Goal: Complete application form

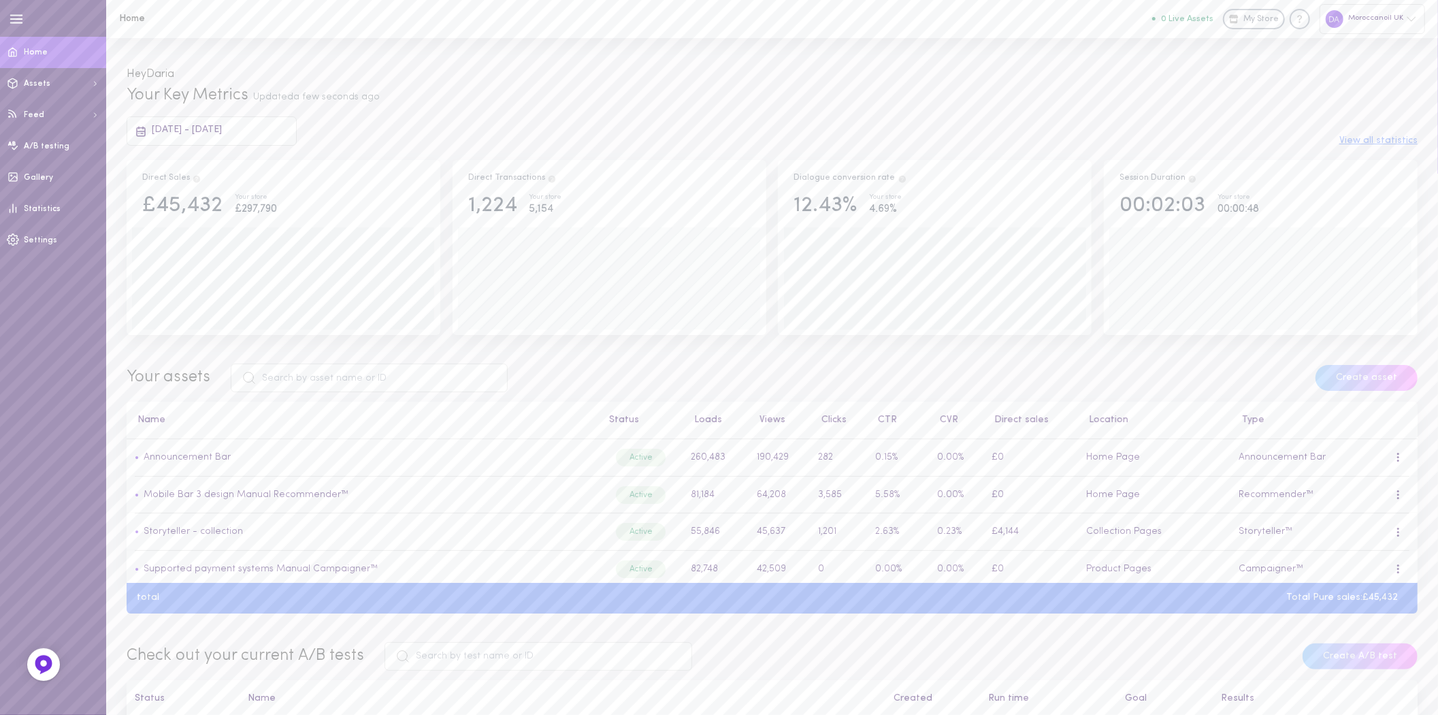
click at [1382, 8] on div "Moroccanoil UK" at bounding box center [1373, 18] width 106 height 29
click at [1332, 295] on p "Moroccanoil SE" at bounding box center [1351, 298] width 80 height 10
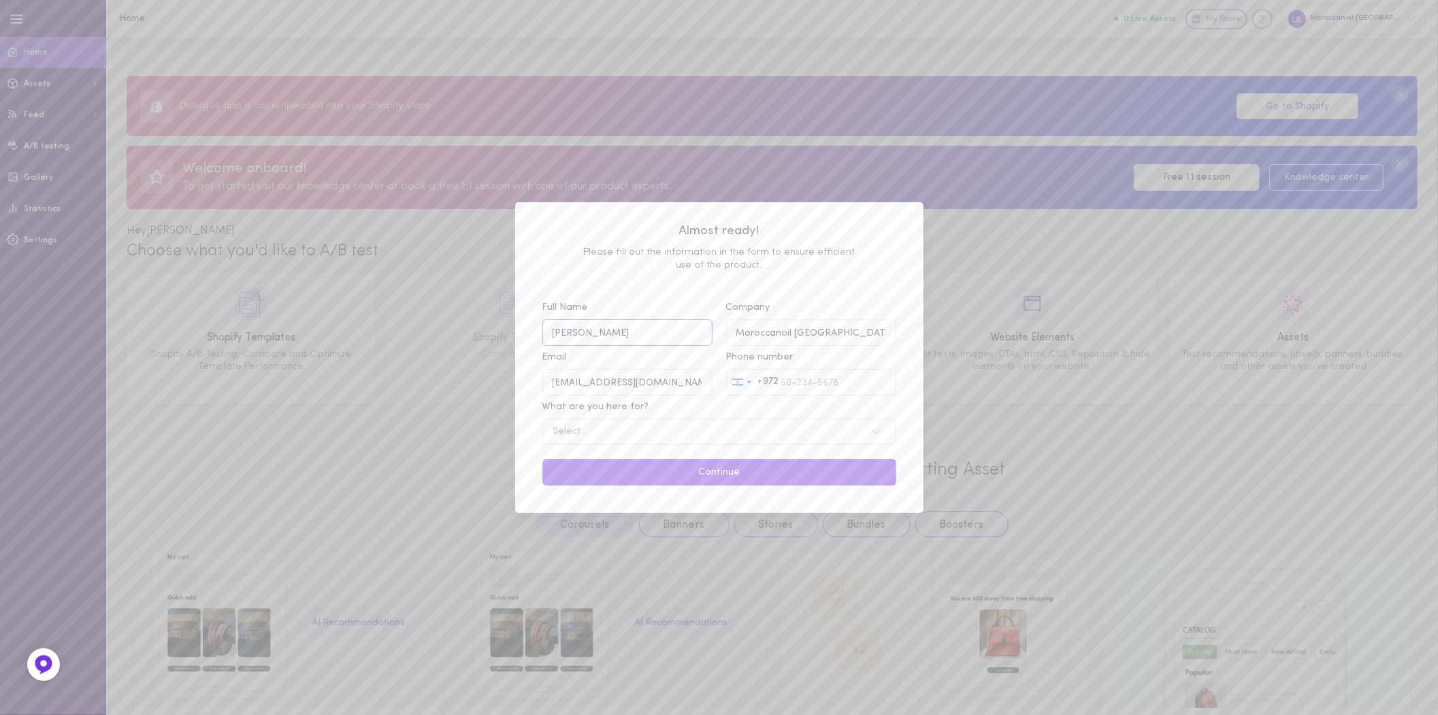
click at [649, 339] on input "Laurin Bryant" at bounding box center [628, 332] width 170 height 27
click at [649, 341] on input "Laurin Bryant" at bounding box center [628, 332] width 170 height 27
type input "Daria Levenko"
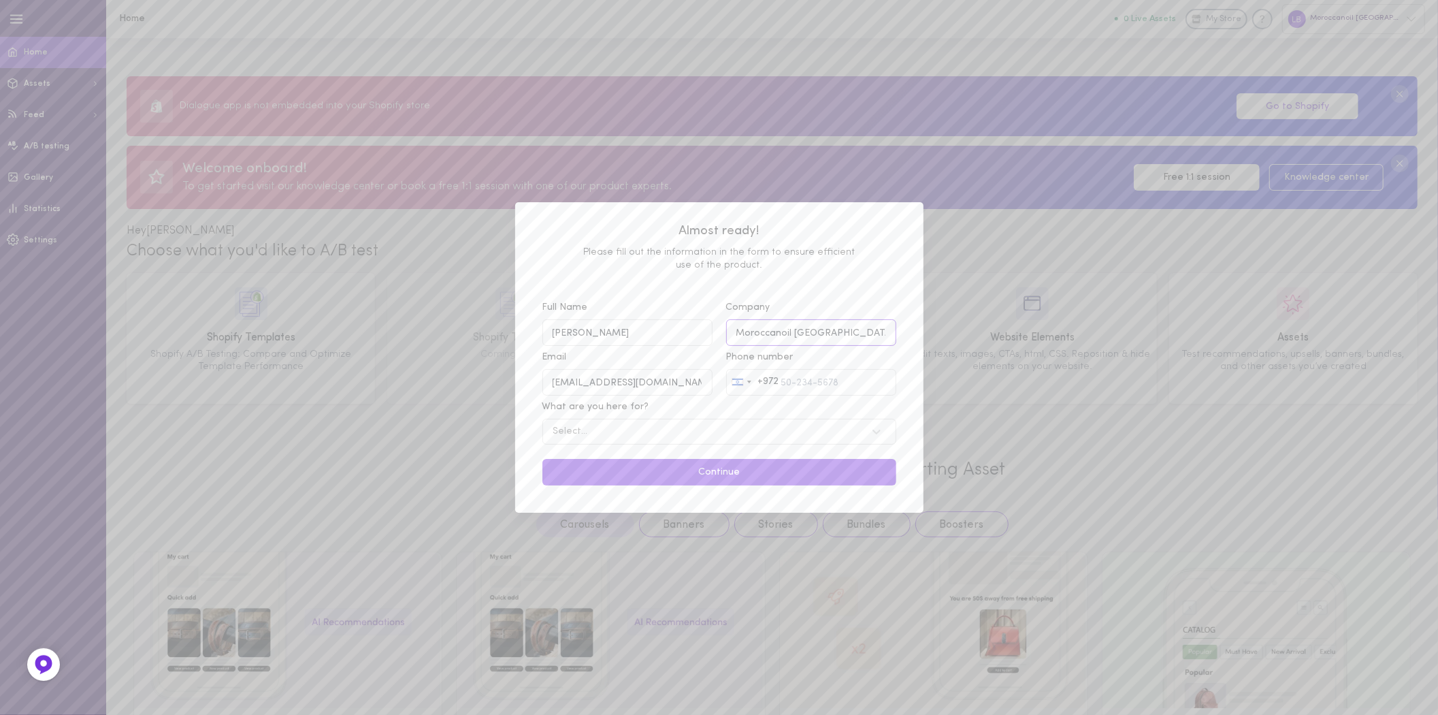
click at [884, 325] on input "Moroccanoil Denmark" at bounding box center [811, 332] width 170 height 27
click at [881, 334] on input "Moroccanoil Denmark" at bounding box center [811, 332] width 170 height 27
click at [880, 328] on input "Moroccanoil Denmark" at bounding box center [811, 332] width 170 height 27
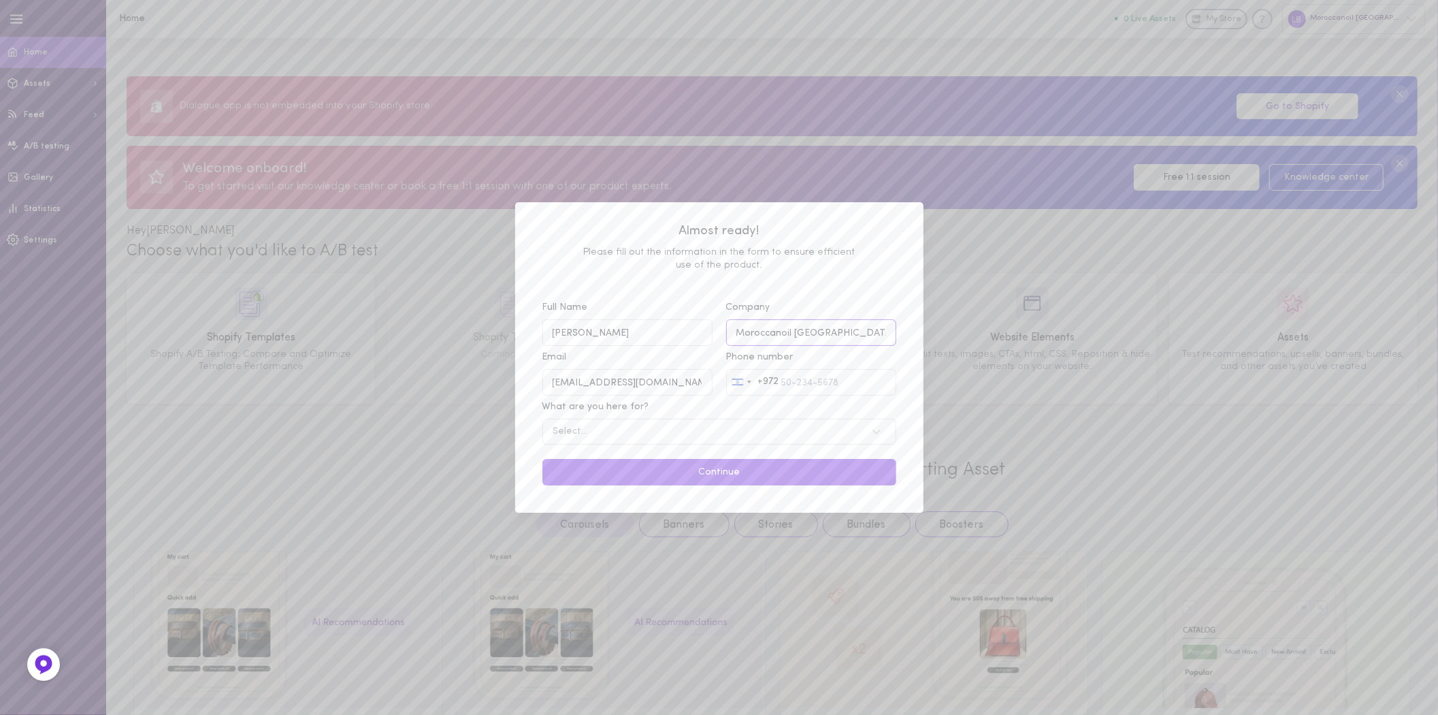
drag, startPoint x: 842, startPoint y: 334, endPoint x: 801, endPoint y: 329, distance: 41.8
click at [801, 329] on input "Moroccanoil Denmark" at bounding box center [811, 332] width 170 height 27
type input "Moroccanoil DK"
click at [675, 391] on input "idit@moroccanoil.com" at bounding box center [628, 382] width 170 height 27
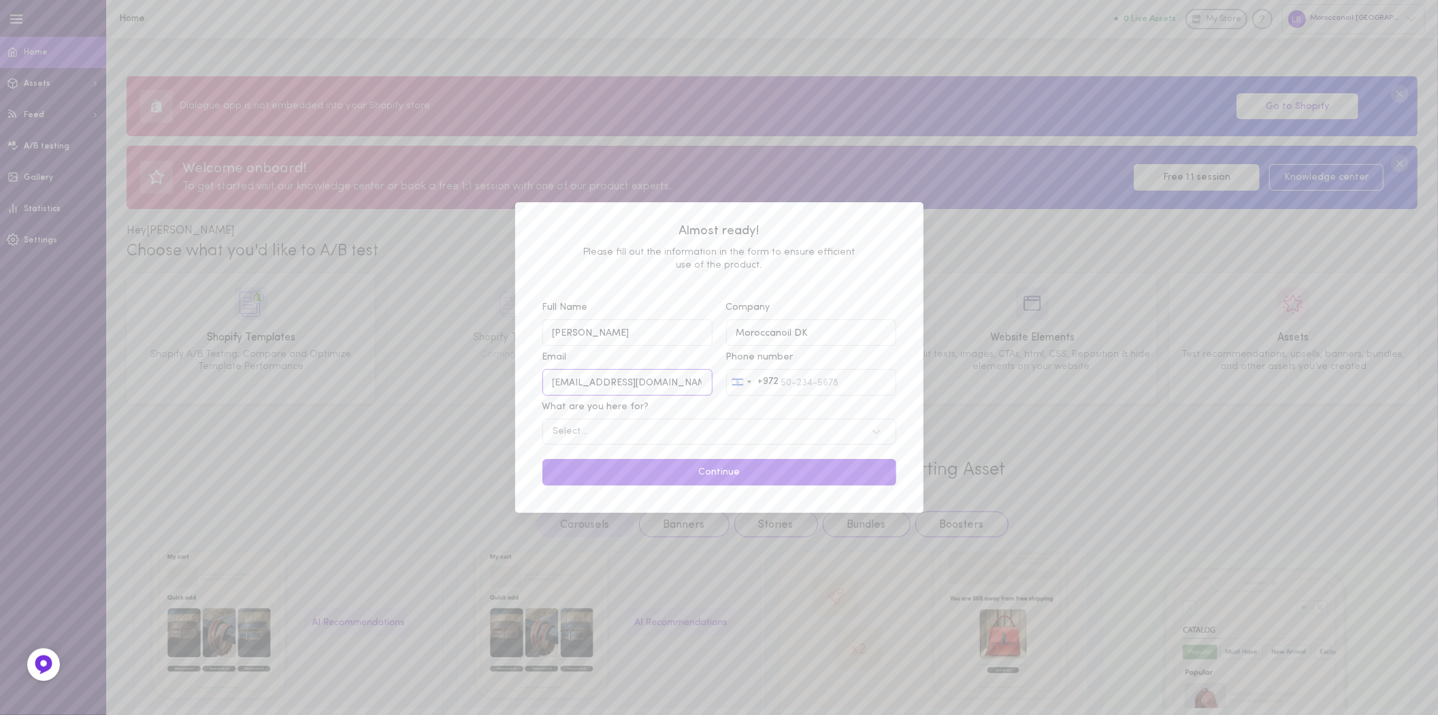
click at [675, 391] on input "idit@moroccanoil.com" at bounding box center [628, 382] width 170 height 27
type input "darial@moroccanoil.com"
click at [812, 387] on input "Phone number Israel +972 +972 244 results found Afghanistan +93 Åland Islands +…" at bounding box center [811, 382] width 170 height 27
type input "0536276630"
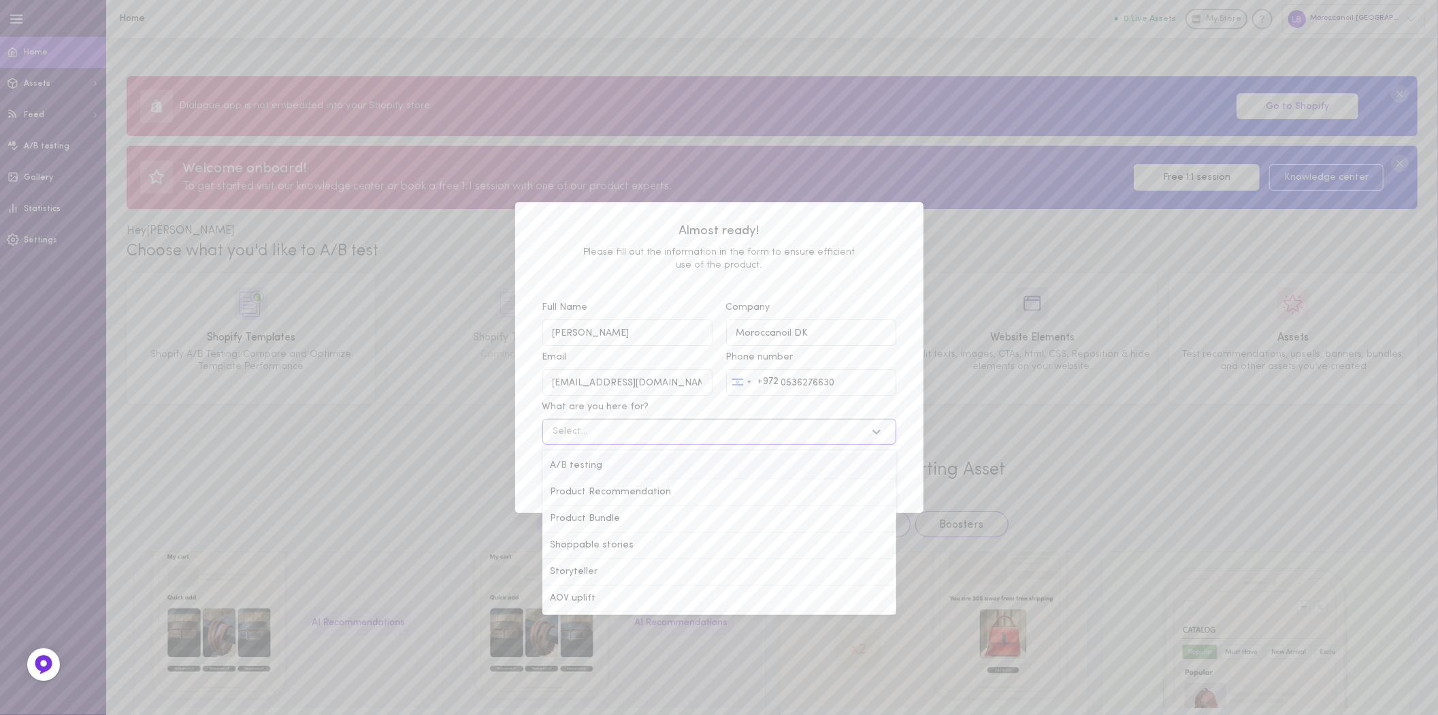
click at [719, 430] on div "Select..." at bounding box center [706, 431] width 319 height 13
click at [484, 432] on input "What are you here for? option A/B testing focused, 1 of 6. 6 results available.…" at bounding box center [484, 432] width 0 height 0
click at [715, 460] on div "A/B testing" at bounding box center [720, 466] width 354 height 27
click at [484, 432] on input "What are you here for? option A/B testing focused, 1 of 6. 6 results available.…" at bounding box center [484, 432] width 0 height 0
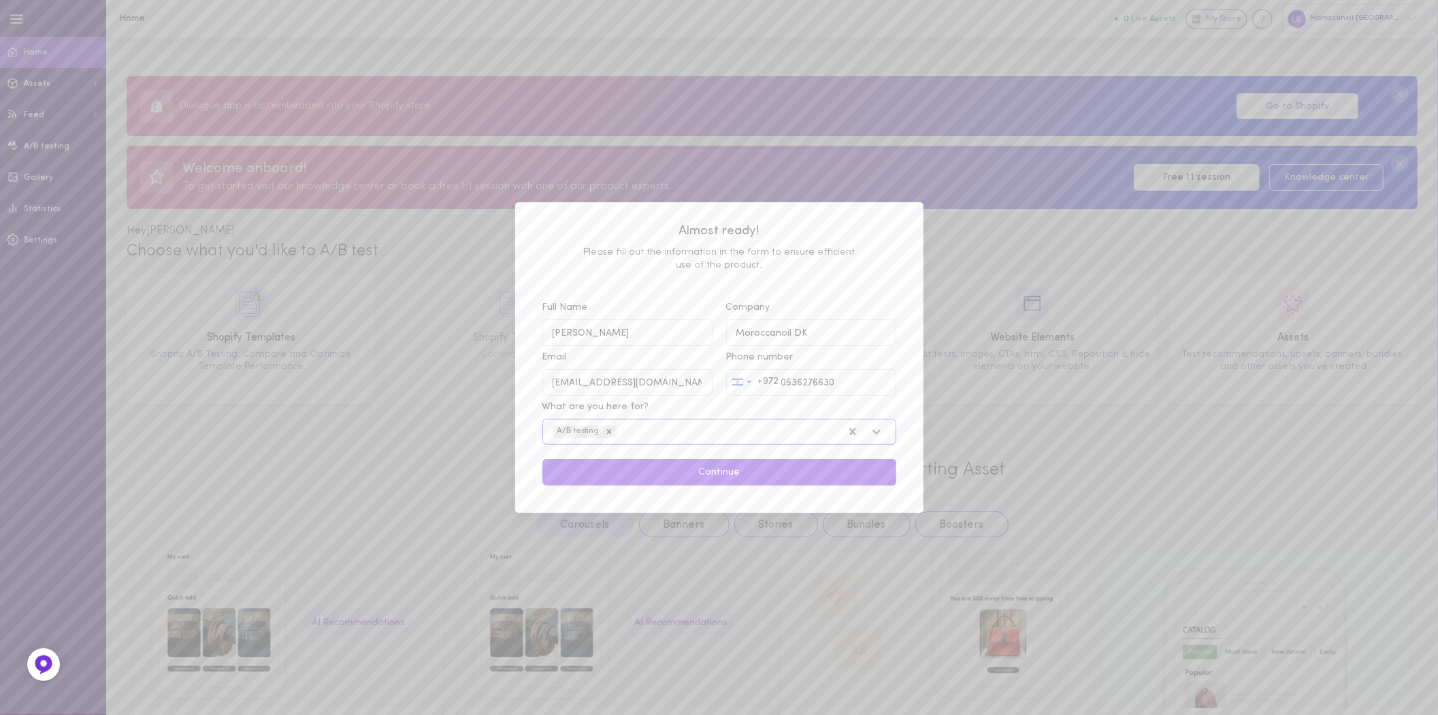
click at [723, 437] on div "A/B testing" at bounding box center [694, 432] width 295 height 18
click at [550, 432] on input "What are you here for? option A/B testing, selected. Select is focused , press …" at bounding box center [550, 432] width 0 height 0
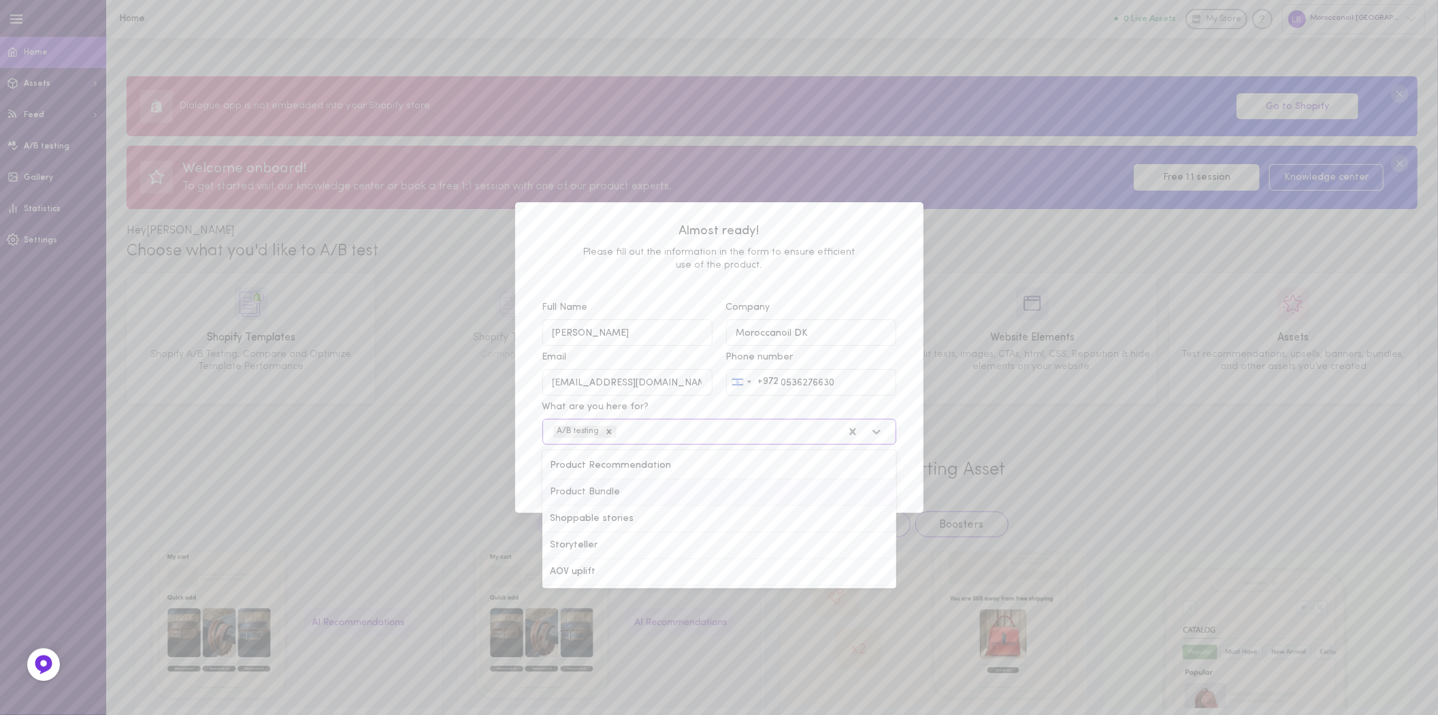
click at [712, 499] on div "Product Bundle" at bounding box center [720, 492] width 354 height 27
click at [550, 432] on input "What are you here for? option A/B testing, selected. option Product Bundle focu…" at bounding box center [550, 432] width 0 height 0
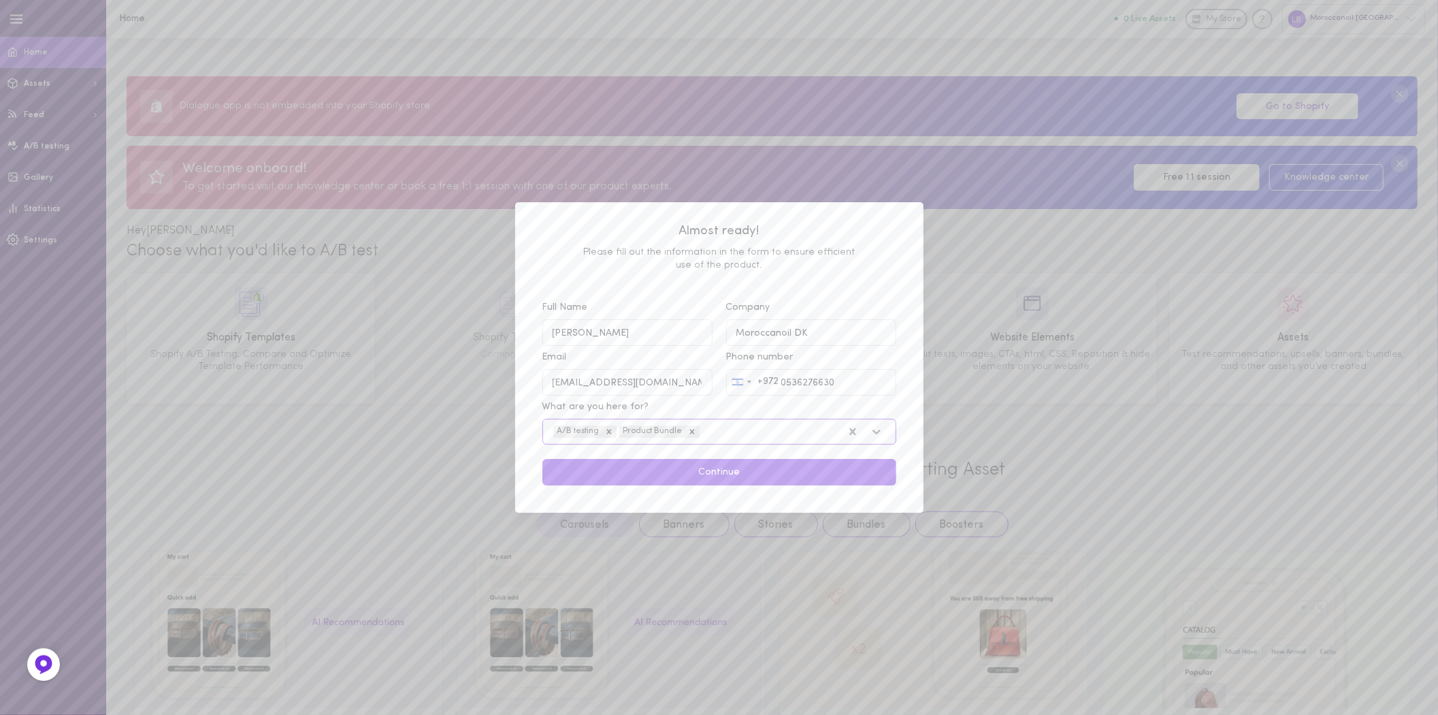
click at [726, 432] on div "A/B testing Product Bundle" at bounding box center [694, 432] width 295 height 18
click at [633, 432] on input "What are you here for? option Product Bundle, selected. Select is focused , pre…" at bounding box center [633, 432] width 0 height 0
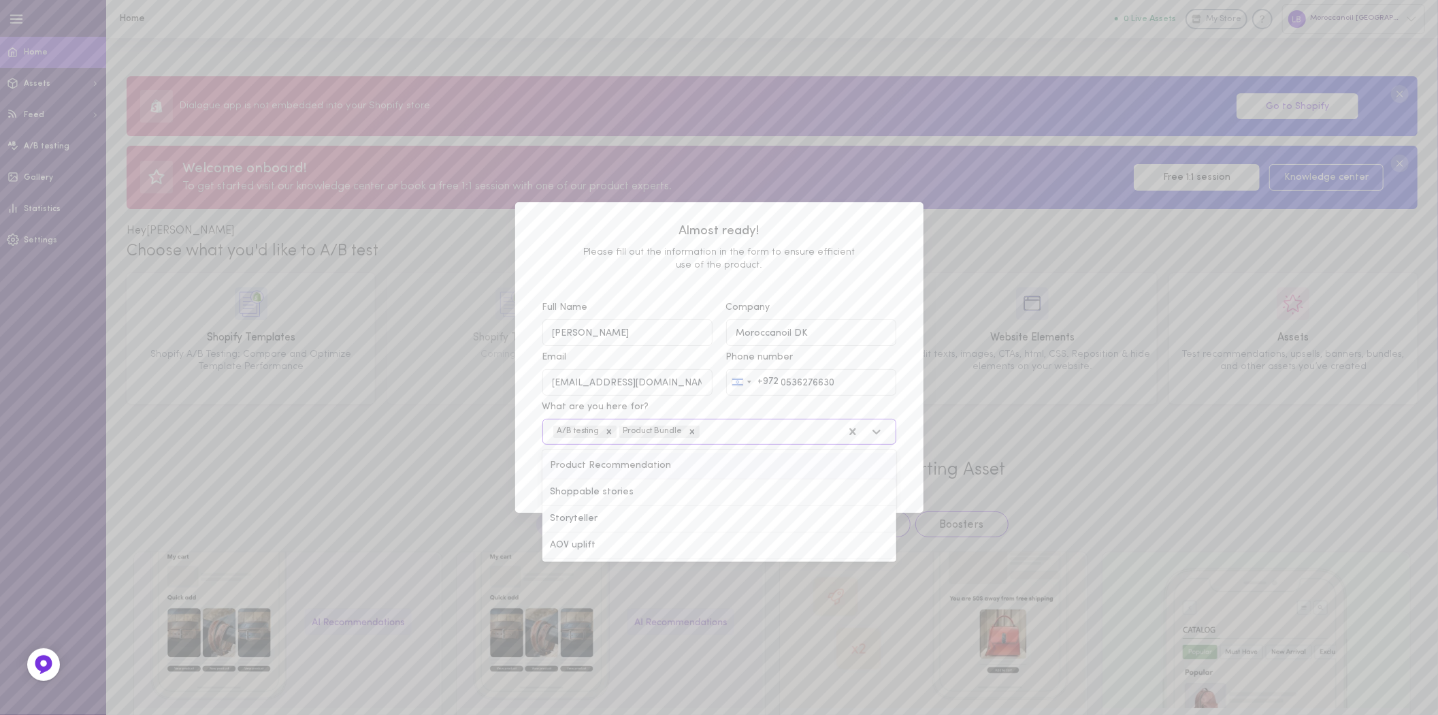
click at [710, 470] on div "Product Recommendation" at bounding box center [720, 466] width 354 height 27
click at [633, 432] on input "What are you here for? option Product Bundle, selected. option Product Recommen…" at bounding box center [633, 432] width 0 height 0
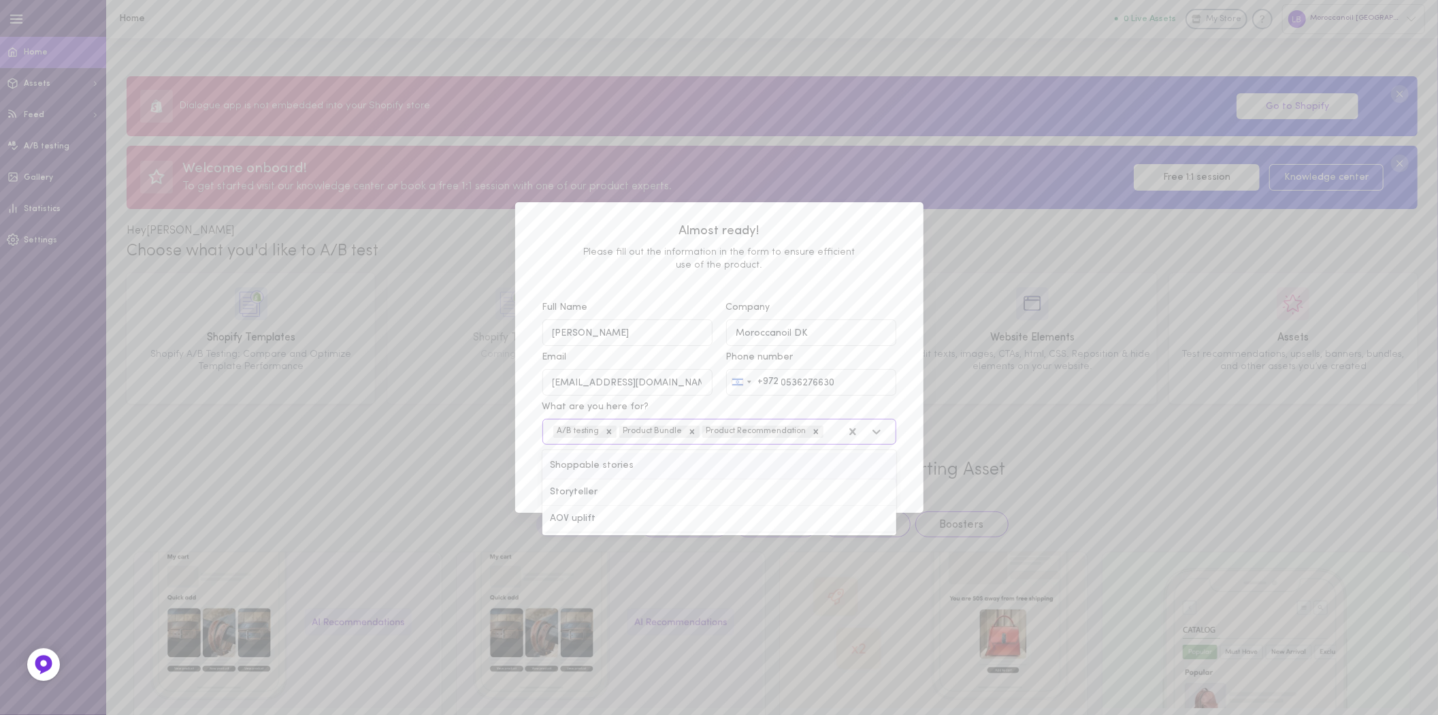
click at [829, 433] on div "A/B testing Product Bundle Product Recommendation" at bounding box center [694, 432] width 295 height 18
click at [757, 432] on input "What are you here for? option Product Recommendation, selected. option Shoppabl…" at bounding box center [757, 432] width 0 height 0
click at [820, 470] on div "Shoppable stories" at bounding box center [720, 466] width 354 height 27
click at [757, 432] on input "What are you here for? option Product Recommendation, selected. option Shoppabl…" at bounding box center [757, 432] width 0 height 0
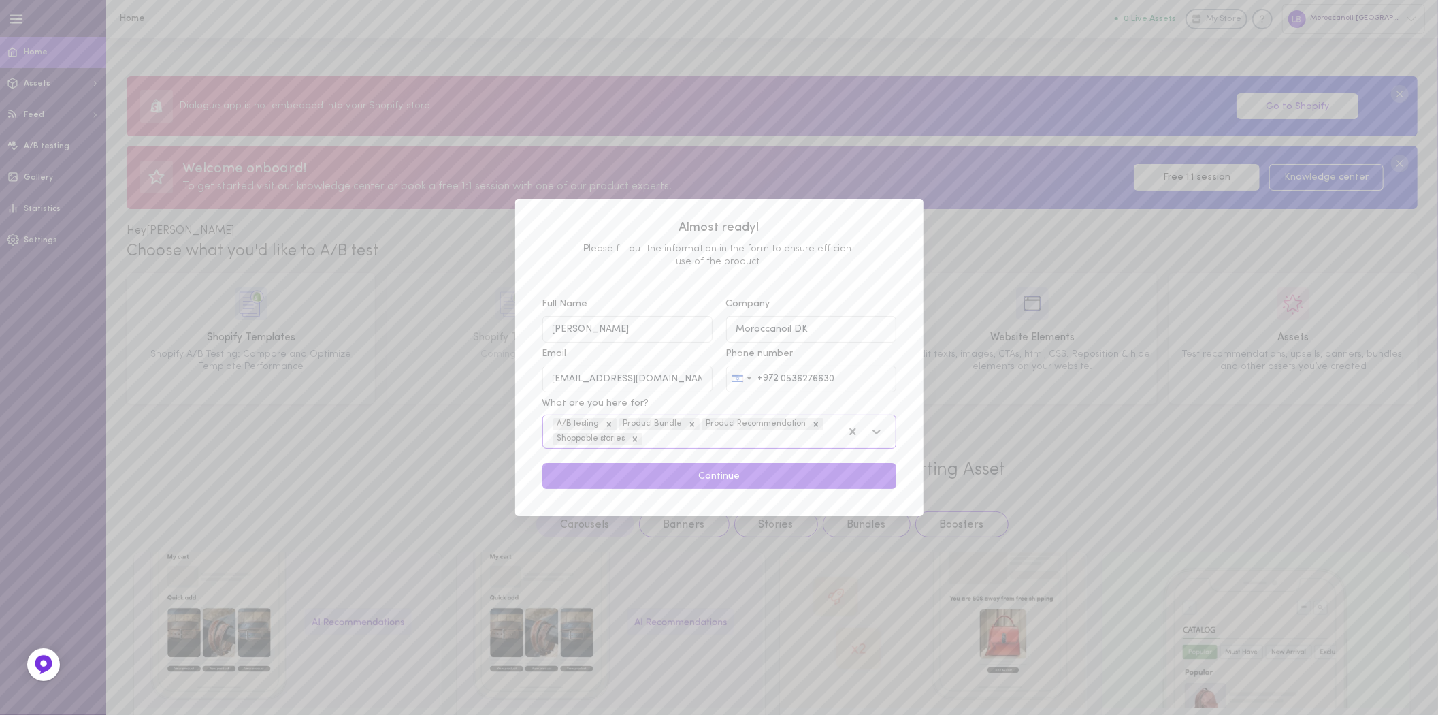
click at [827, 428] on div "A/B testing Product Bundle Product Recommendation Shoppable stories" at bounding box center [694, 431] width 295 height 33
click at [576, 439] on input "What are you here for? option Shoppable stories, selected. Select is focused , …" at bounding box center [576, 439] width 0 height 0
click at [811, 465] on div "Storyteller" at bounding box center [720, 470] width 354 height 27
click at [576, 439] on input "What are you here for? option Shoppable stories, selected. option Storyteller f…" at bounding box center [576, 439] width 0 height 0
click at [822, 445] on div "A/B testing Product Bundle Product Recommendation Shoppable stories Storyteller" at bounding box center [694, 431] width 295 height 33
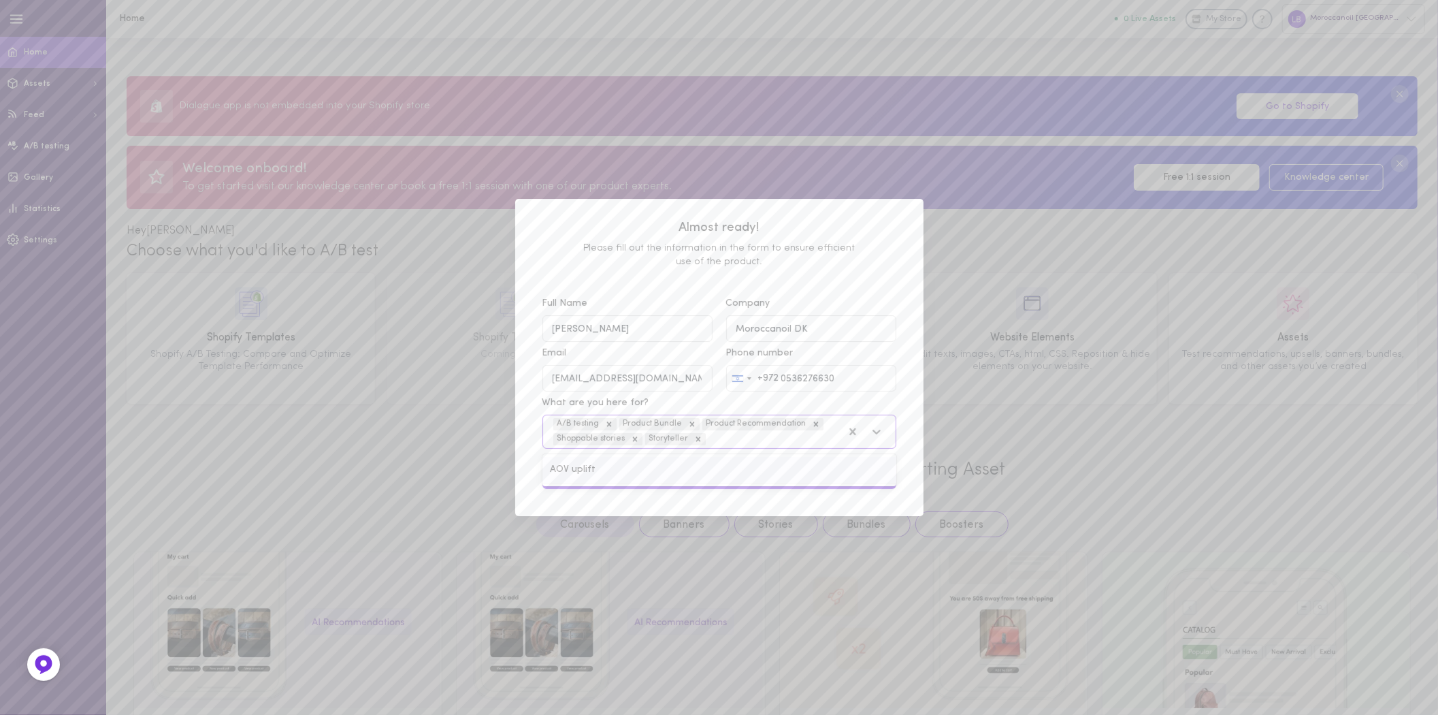
click at [639, 439] on input "What are you here for? option Storyteller, selected. option AOV uplift focused,…" at bounding box center [639, 439] width 0 height 0
click at [801, 474] on div "AOV uplift" at bounding box center [720, 470] width 354 height 27
click at [639, 439] on input "What are you here for? option Storyteller, selected. option AOV uplift focused,…" at bounding box center [639, 439] width 0 height 0
click at [801, 474] on button "Continue" at bounding box center [720, 476] width 354 height 27
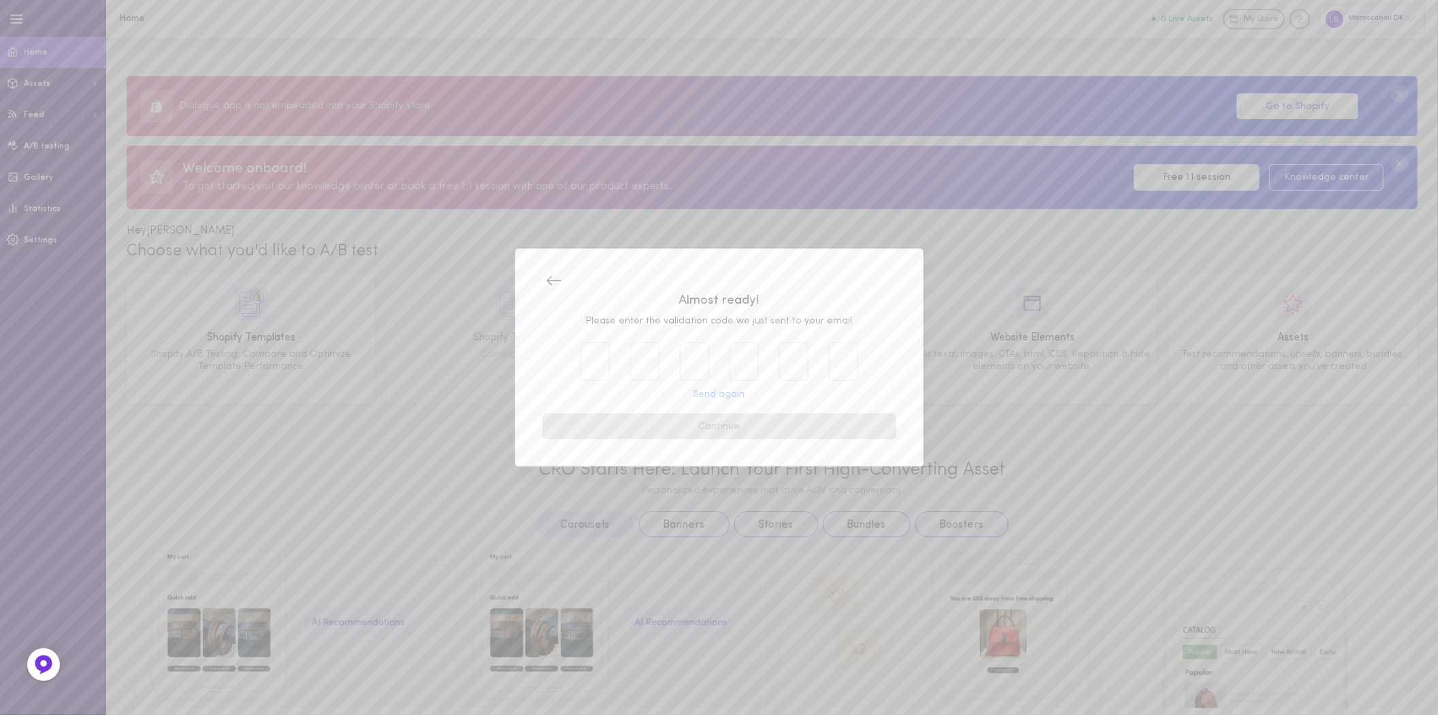
click at [582, 361] on input "text" at bounding box center [595, 361] width 29 height 38
paste input "9"
type input "9"
type input "5"
type input "4"
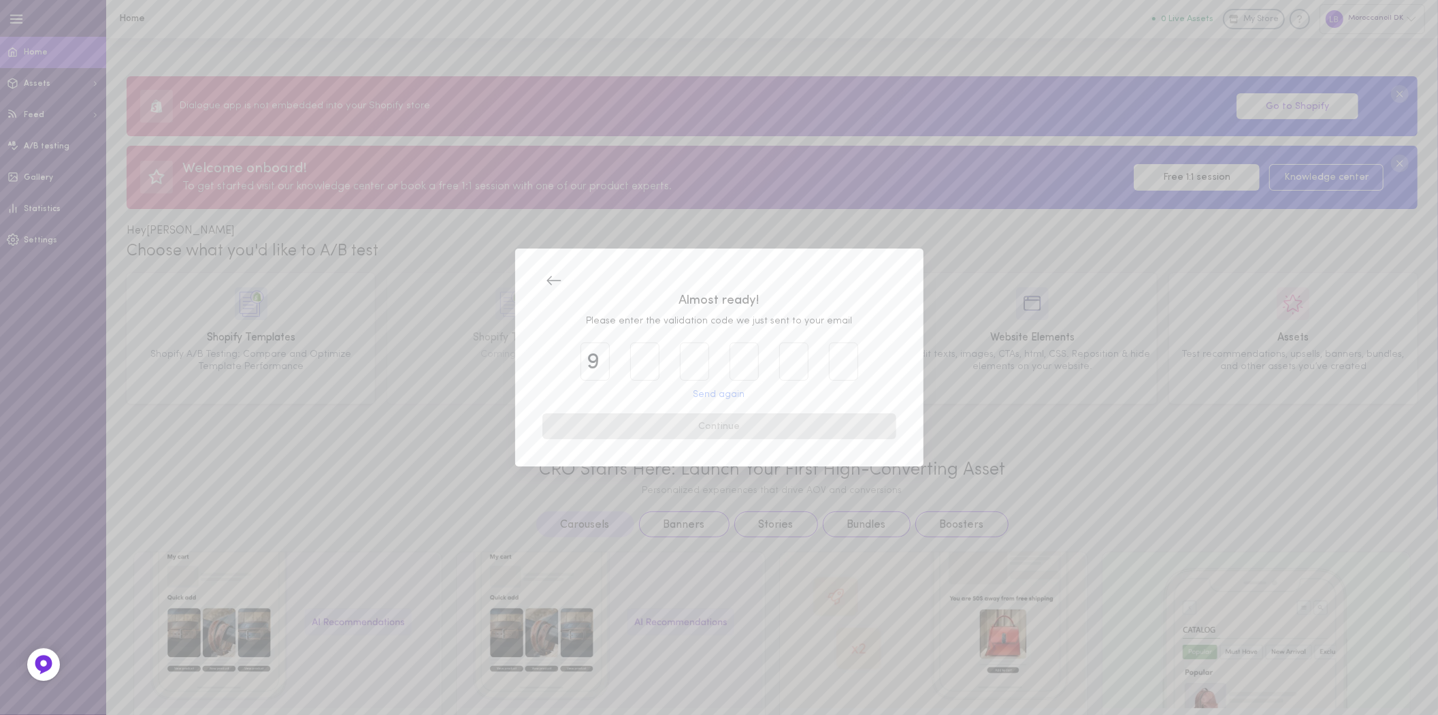
type input "7"
type input "4"
type input "7"
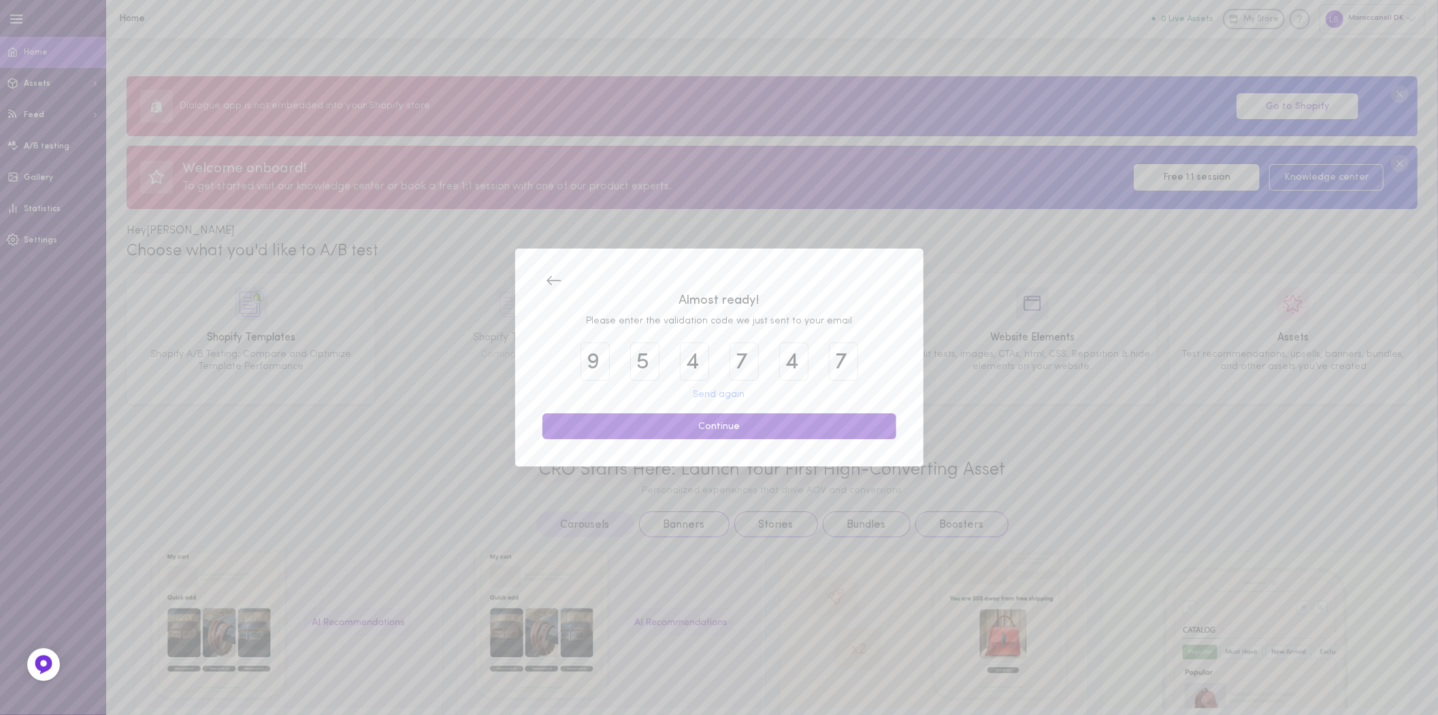
click at [724, 422] on button "Continue" at bounding box center [720, 426] width 354 height 27
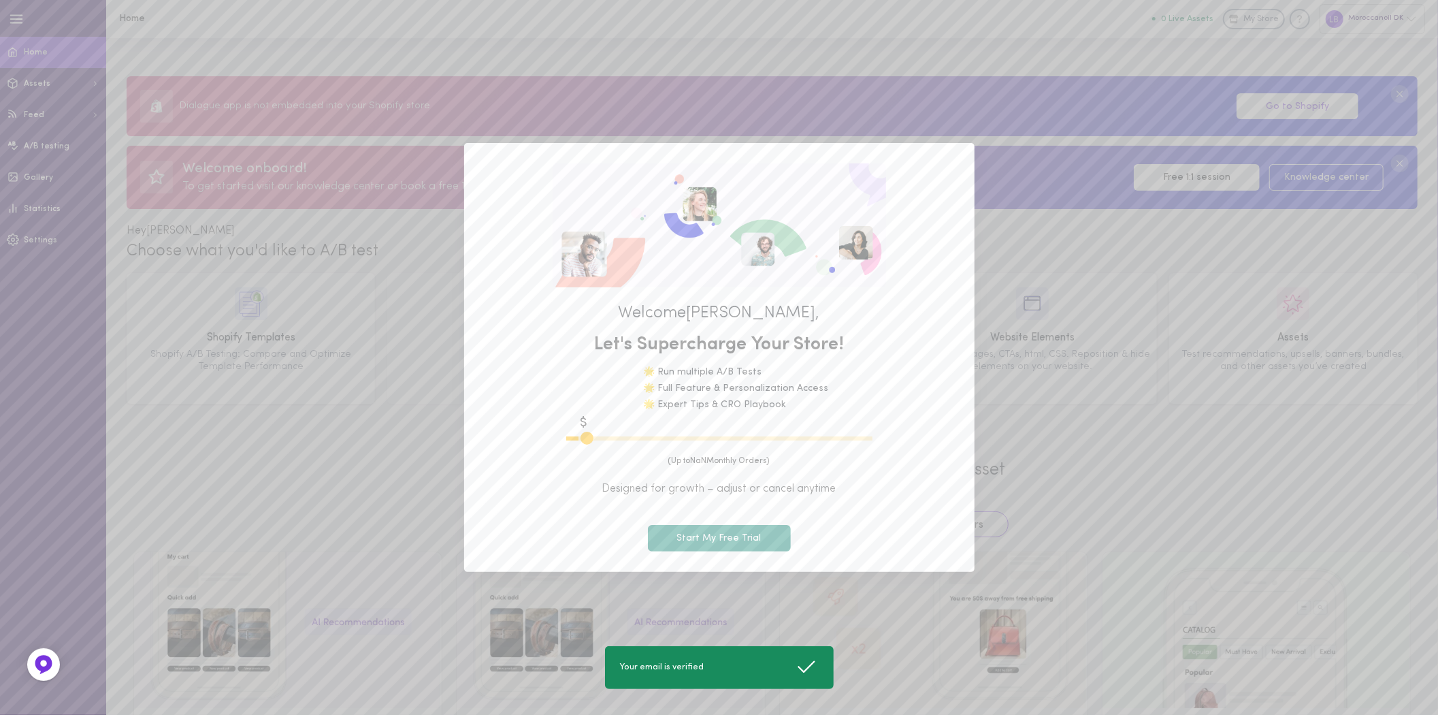
type input "1100"
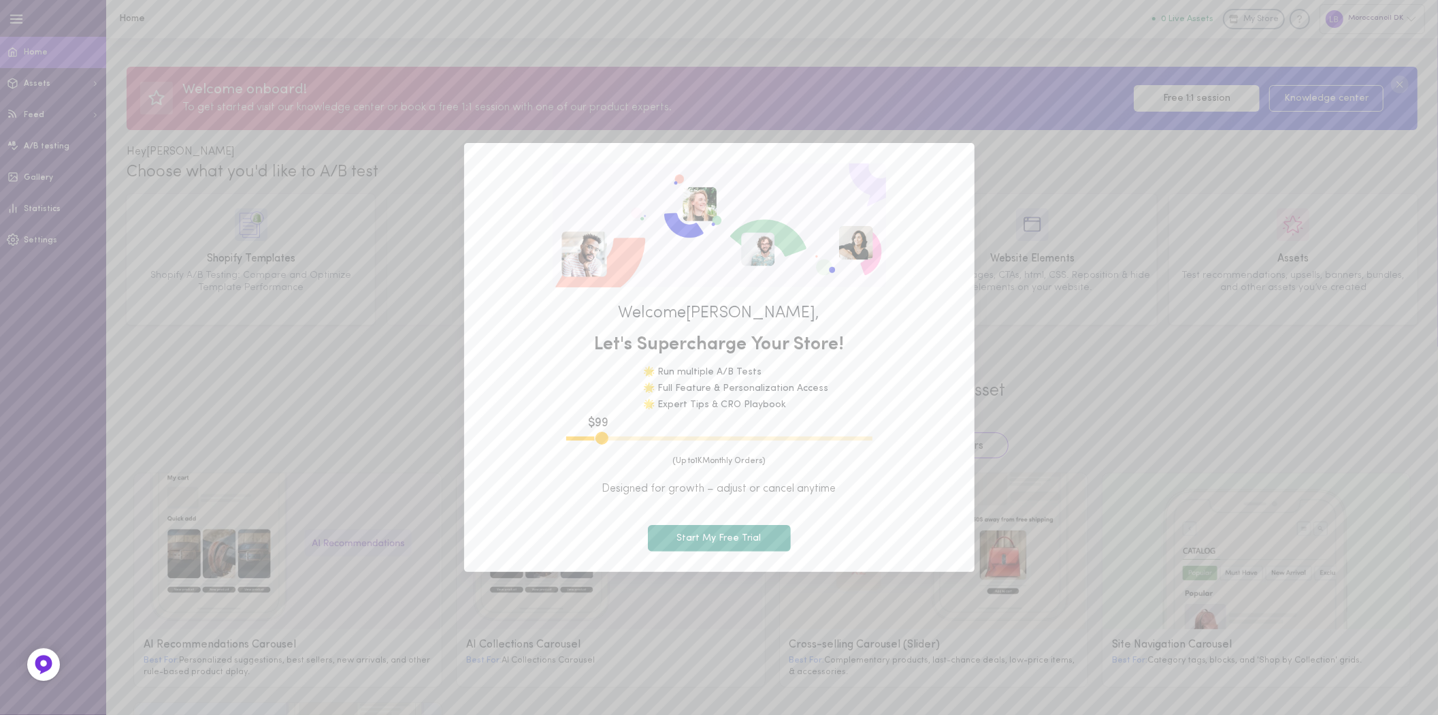
click at [1216, 413] on div "Welcome [PERSON_NAME] , Let's Supercharge Your Store! 🌟 Run multiple A/B Tests …" at bounding box center [719, 357] width 1438 height 715
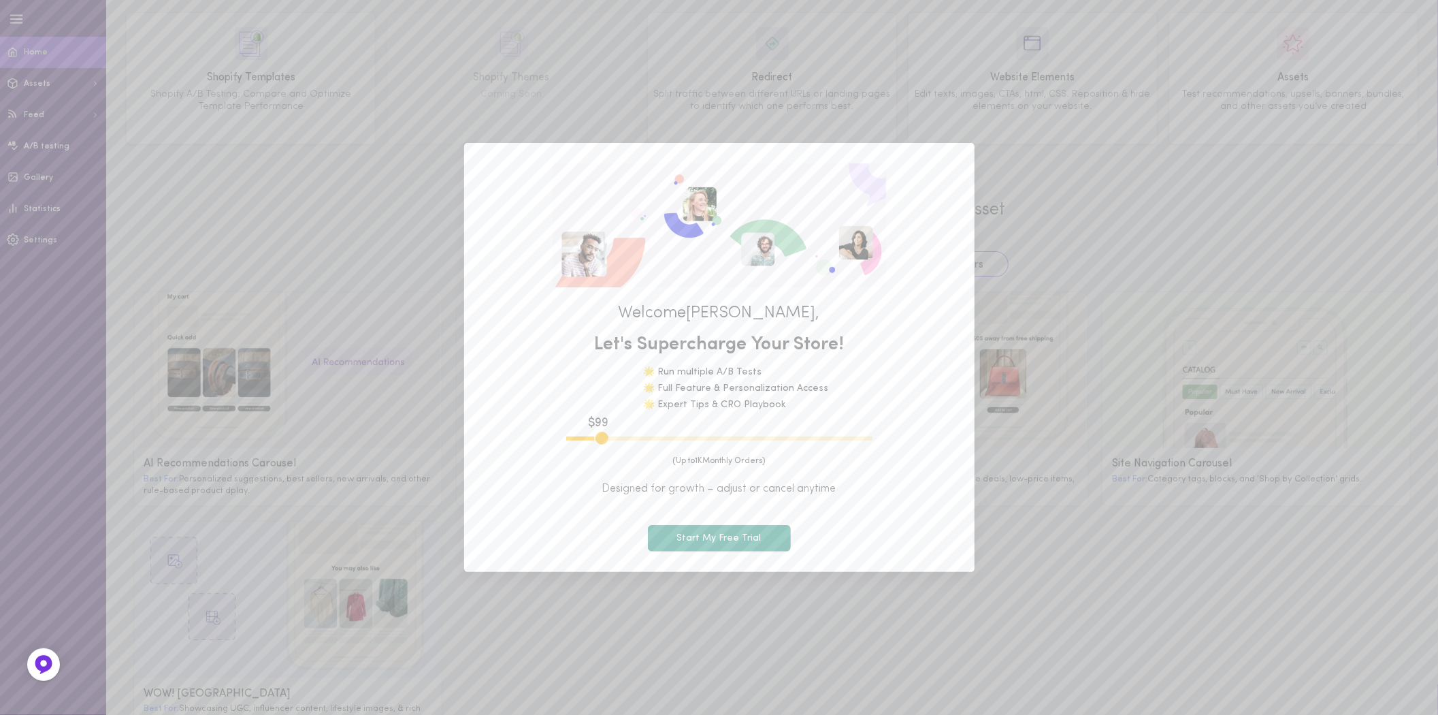
scroll to position [226, 0]
